Goal: Communication & Community: Share content

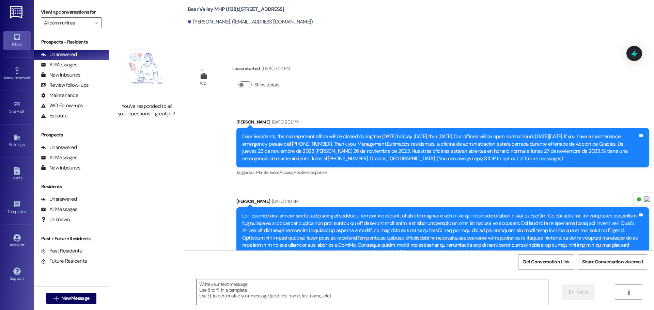
scroll to position [5120, 0]
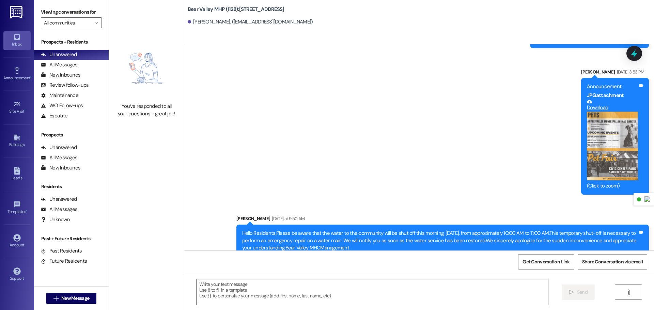
click at [13, 10] on img at bounding box center [17, 12] width 14 height 13
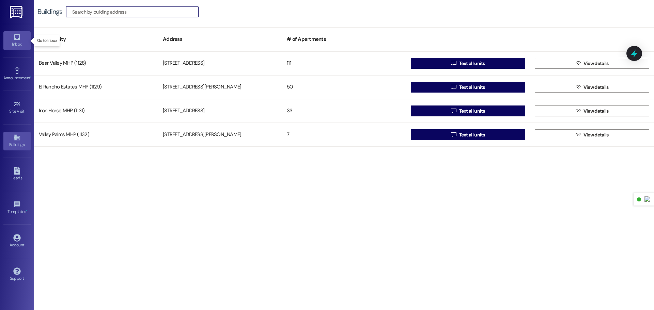
click at [15, 44] on div "Inbox" at bounding box center [17, 44] width 34 height 7
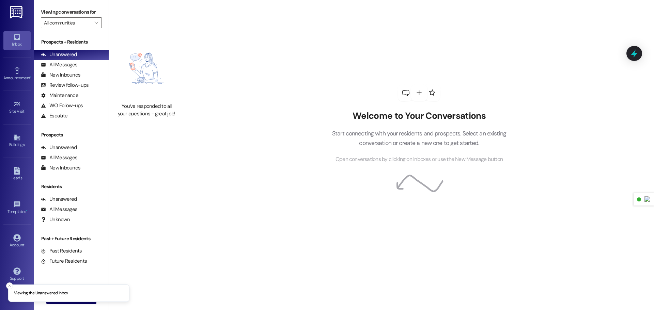
click at [22, 13] on img at bounding box center [17, 12] width 14 height 13
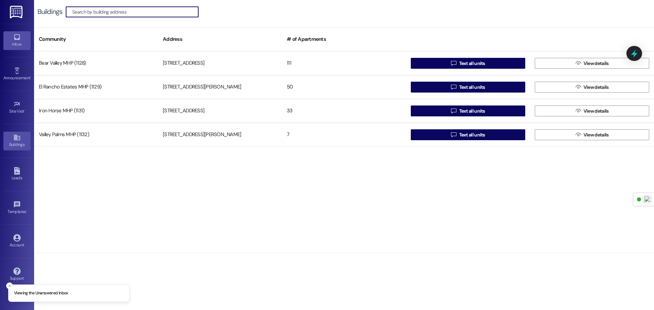
click at [22, 45] on div "Inbox" at bounding box center [17, 44] width 34 height 7
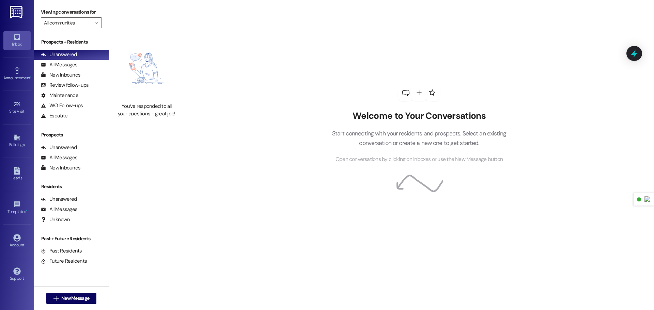
click at [22, 8] on img at bounding box center [17, 12] width 14 height 13
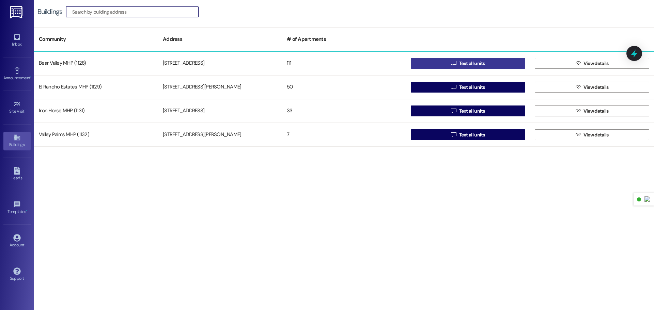
click at [485, 65] on span "Text all units" at bounding box center [472, 63] width 26 height 7
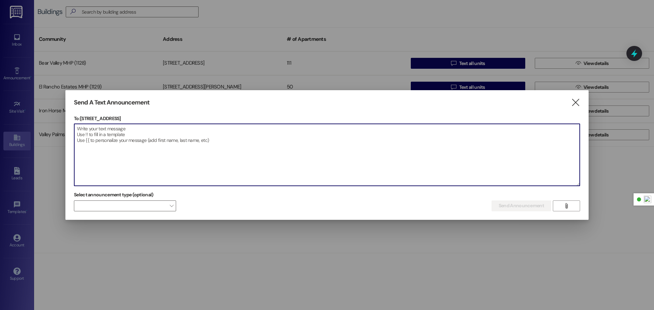
click at [171, 142] on textarea at bounding box center [327, 155] width 506 height 62
paste textarea "WATER UPDATE: Water service has been restored. The repairs to the water main ar…"
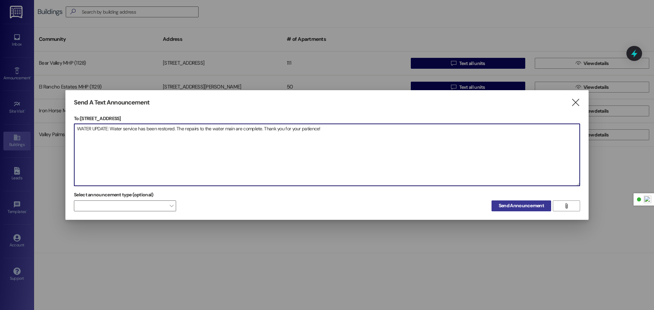
type textarea "WATER UPDATE: Water service has been restored. The repairs to the water main ar…"
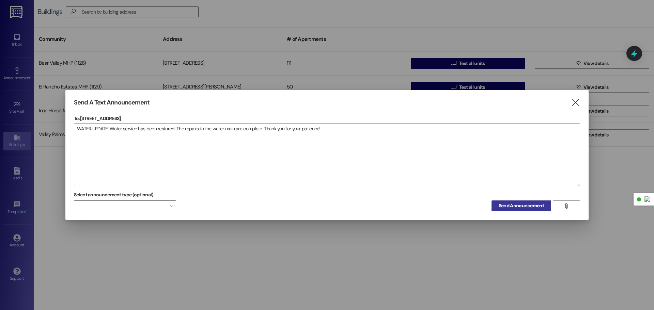
click at [525, 206] on span "Send Announcement" at bounding box center [521, 205] width 45 height 7
